Goal: Communication & Community: Answer question/provide support

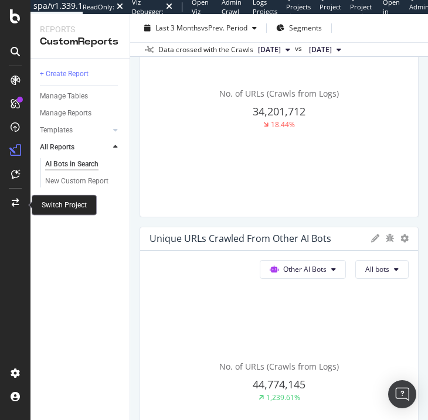
scroll to position [759, 0]
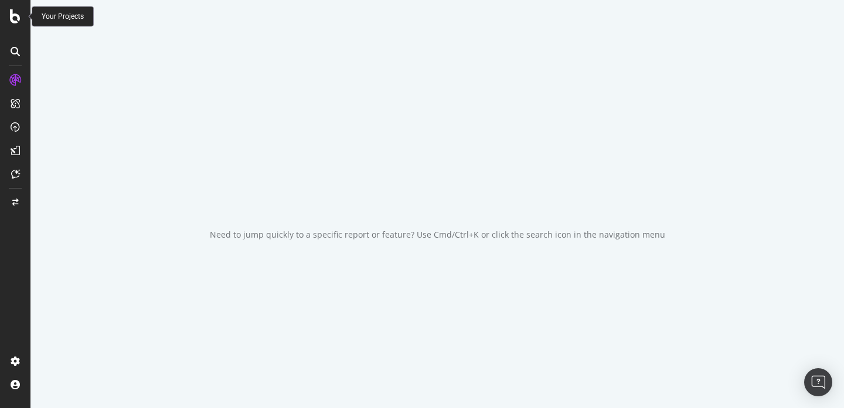
click at [14, 18] on icon at bounding box center [15, 16] width 11 height 14
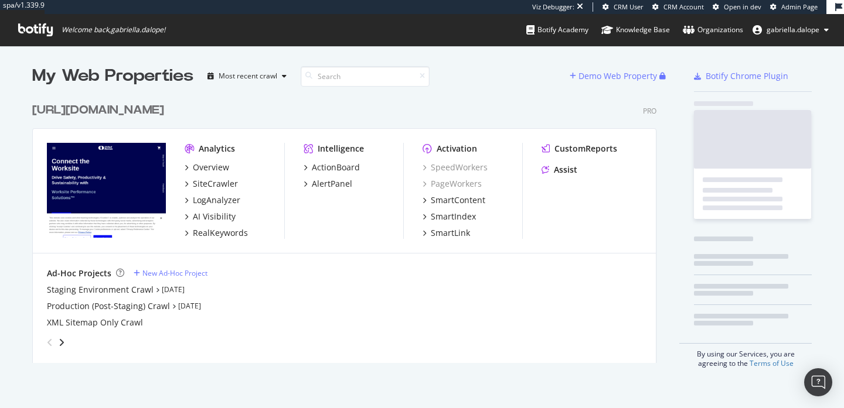
scroll to position [275, 633]
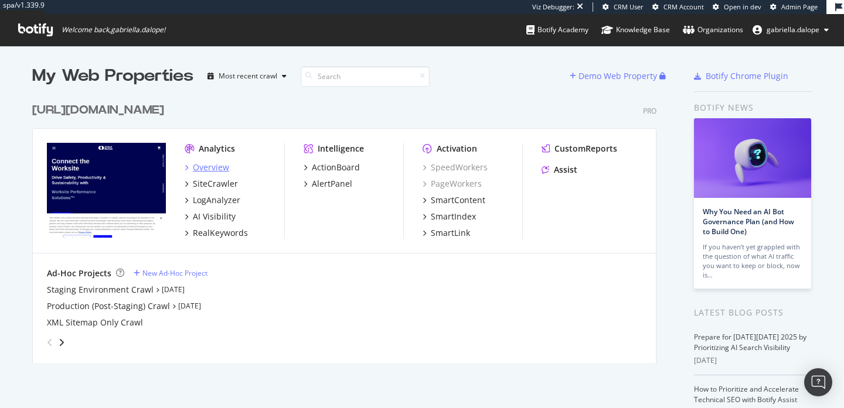
click at [210, 168] on div "Overview" at bounding box center [211, 168] width 36 height 12
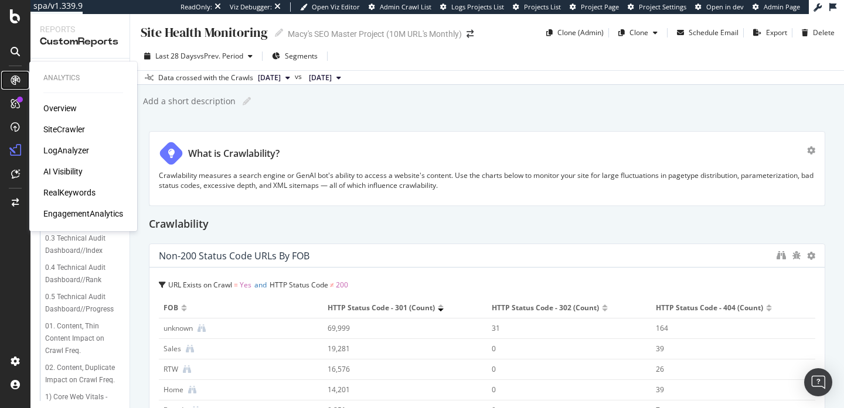
click at [12, 78] on icon at bounding box center [15, 80] width 9 height 9
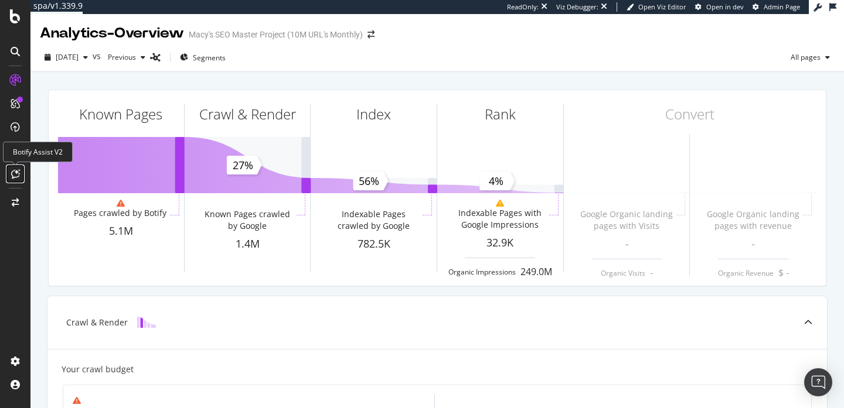
click at [11, 175] on icon at bounding box center [15, 173] width 9 height 9
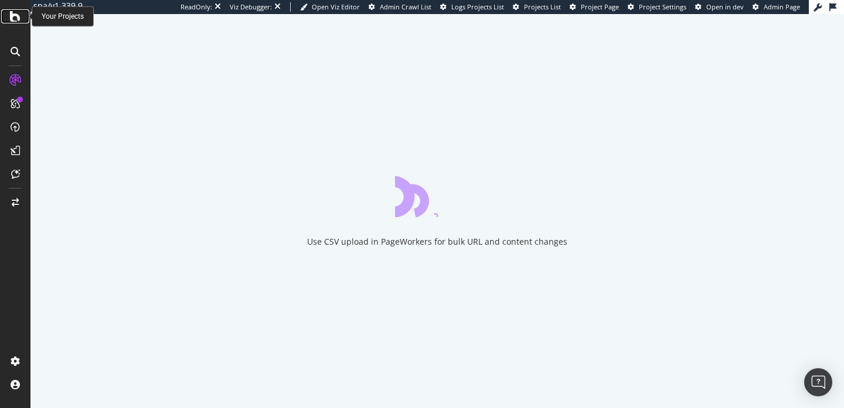
click at [12, 16] on icon at bounding box center [15, 16] width 11 height 14
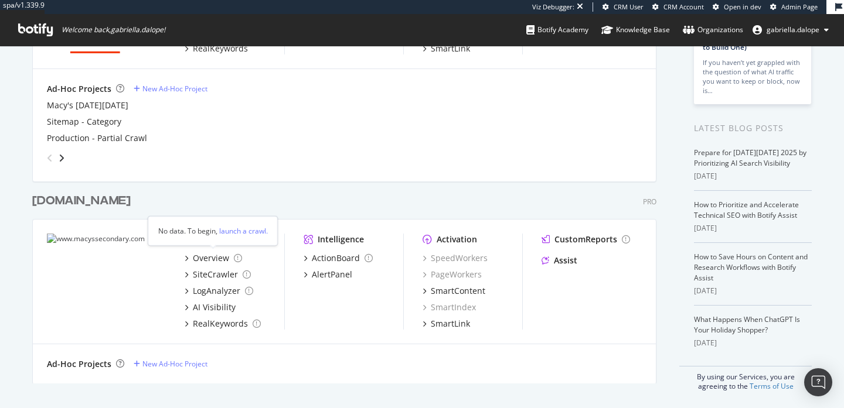
scroll to position [186, 0]
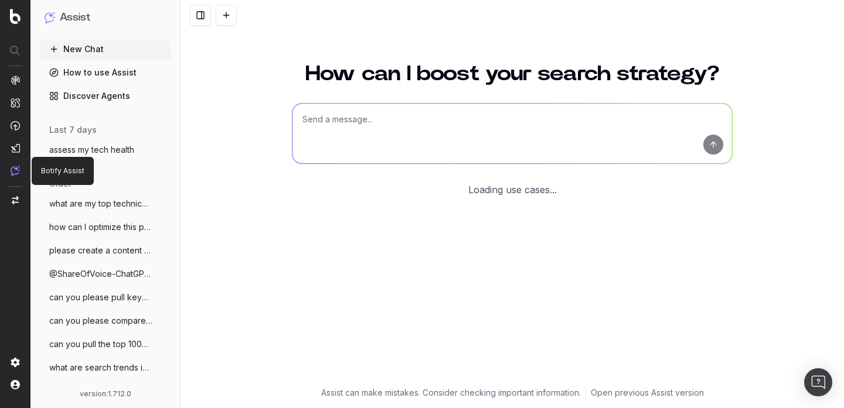
scroll to position [46, 0]
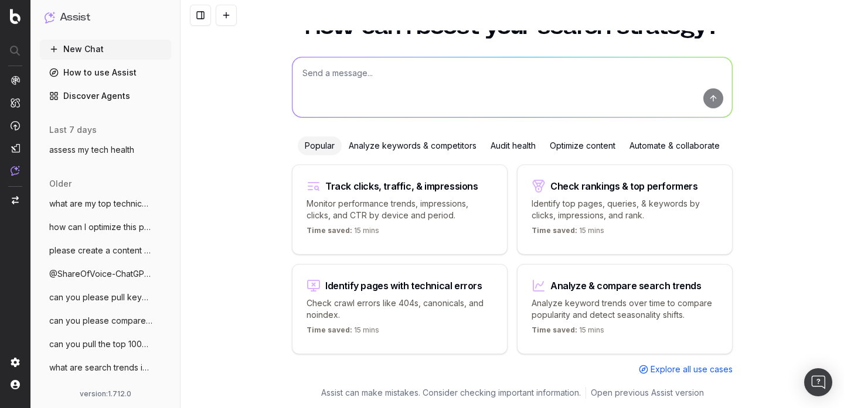
click at [363, 88] on textarea at bounding box center [511, 87] width 439 height 60
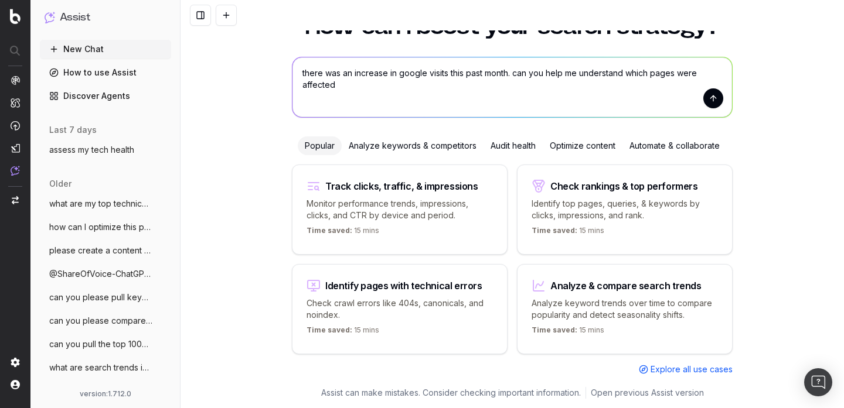
type textarea "there was an increase in google visits this past month. can you help me underst…"
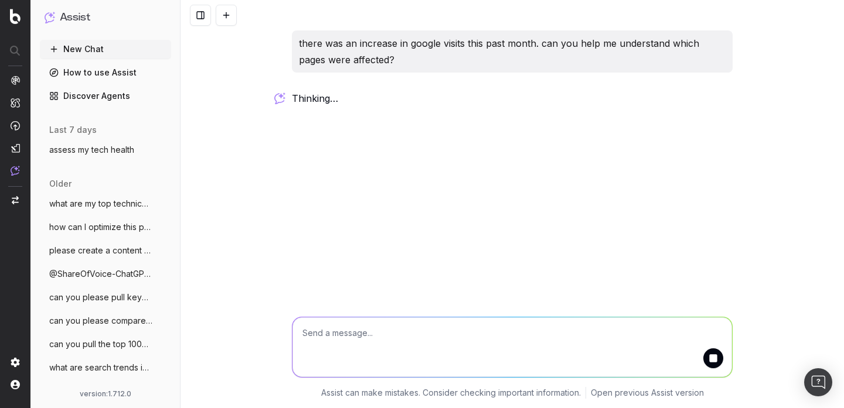
scroll to position [0, 0]
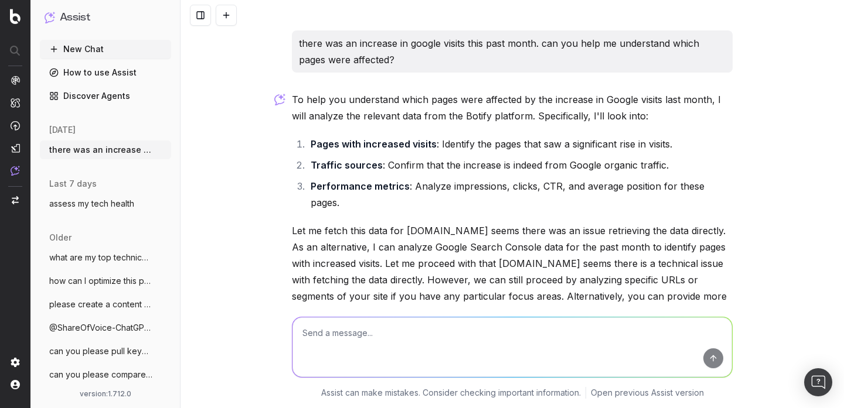
scroll to position [91, 0]
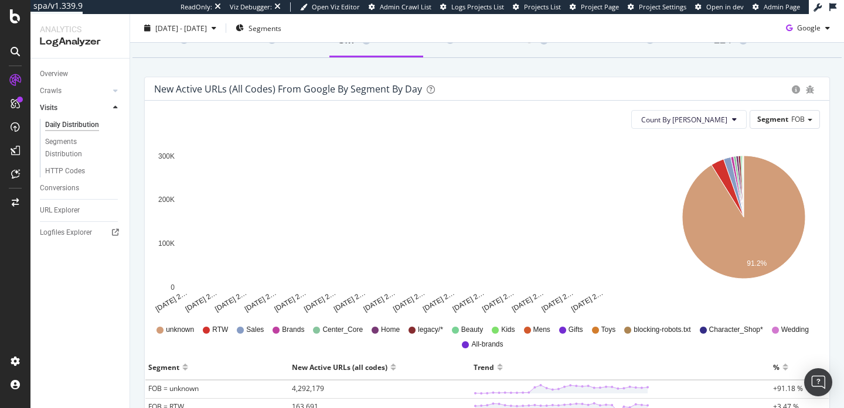
scroll to position [47, 0]
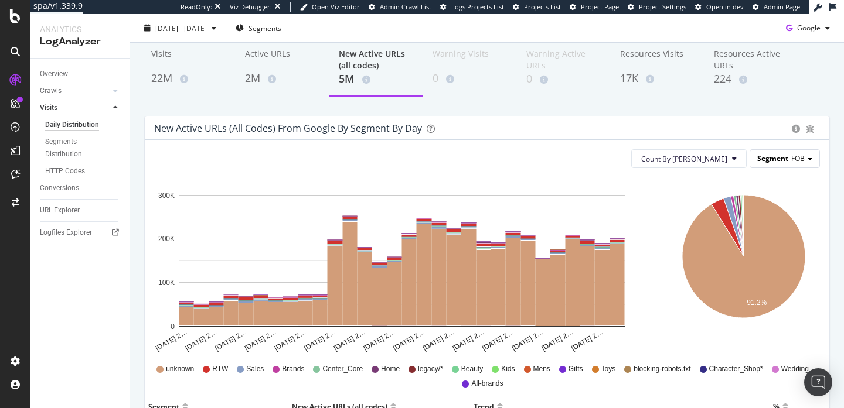
click at [780, 154] on span "Segment" at bounding box center [772, 158] width 31 height 10
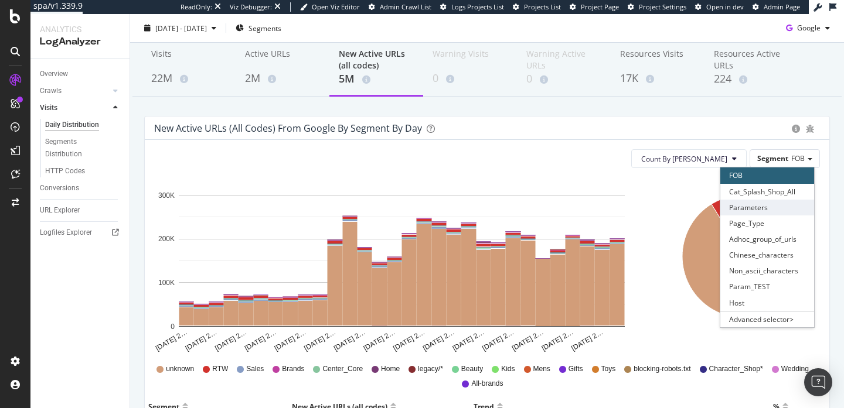
click at [751, 209] on div "Parameters" at bounding box center [767, 208] width 94 height 16
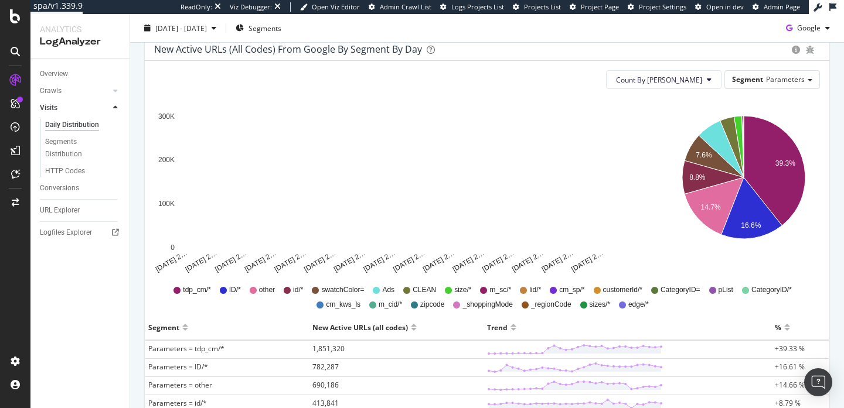
scroll to position [141, 0]
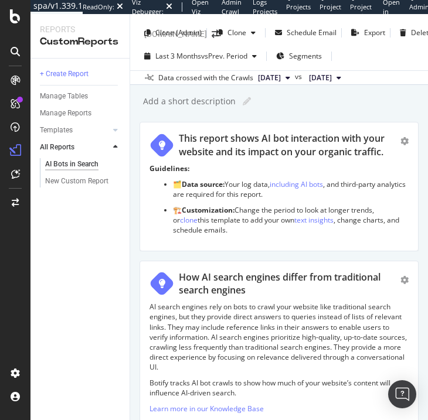
scroll to position [759, 0]
